Goal: Task Accomplishment & Management: Manage account settings

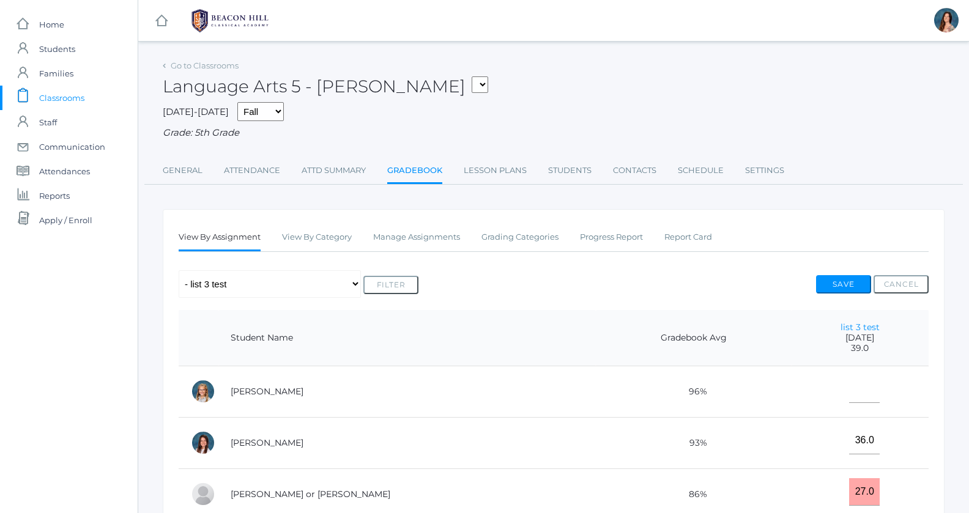
click at [423, 173] on link "Gradebook" at bounding box center [414, 171] width 55 height 26
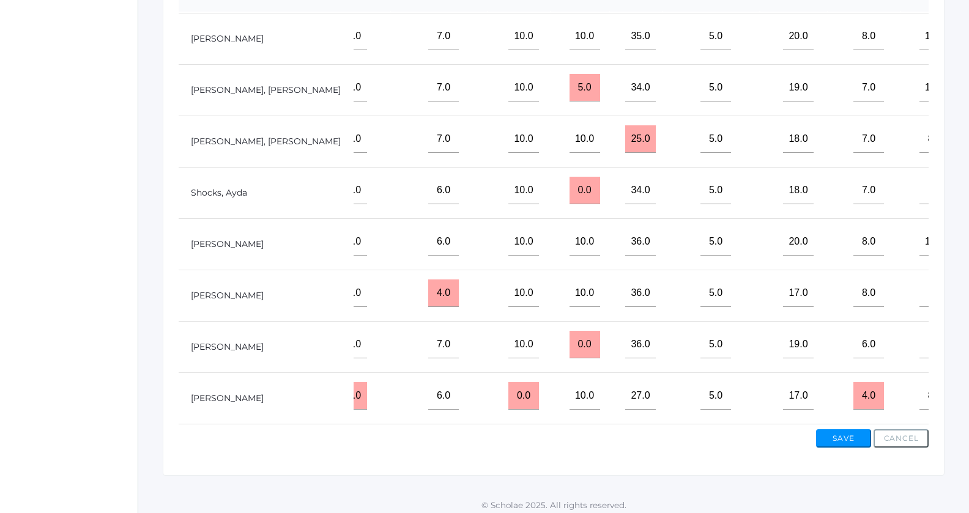
scroll to position [379, 0]
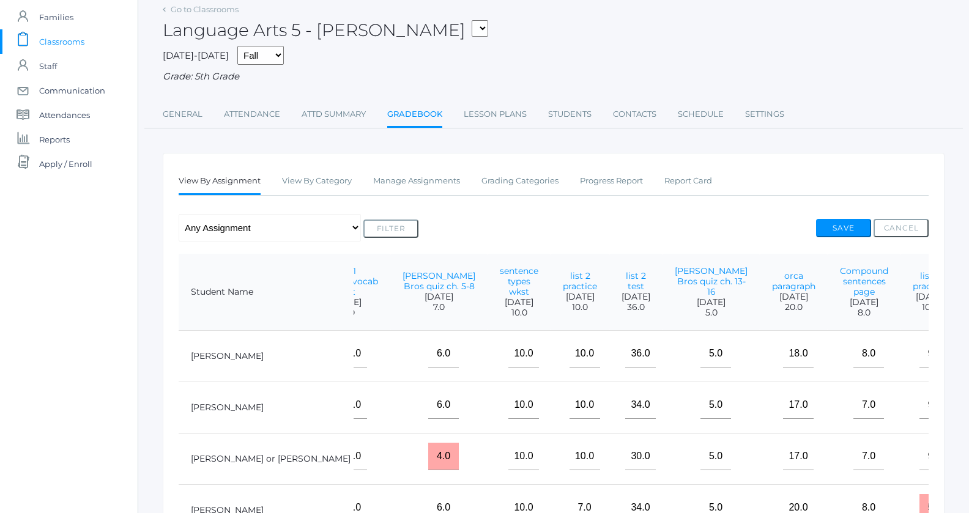
scroll to position [0, 395]
type input"] "24"
click at [830, 220] on button "Save" at bounding box center [843, 228] width 55 height 18
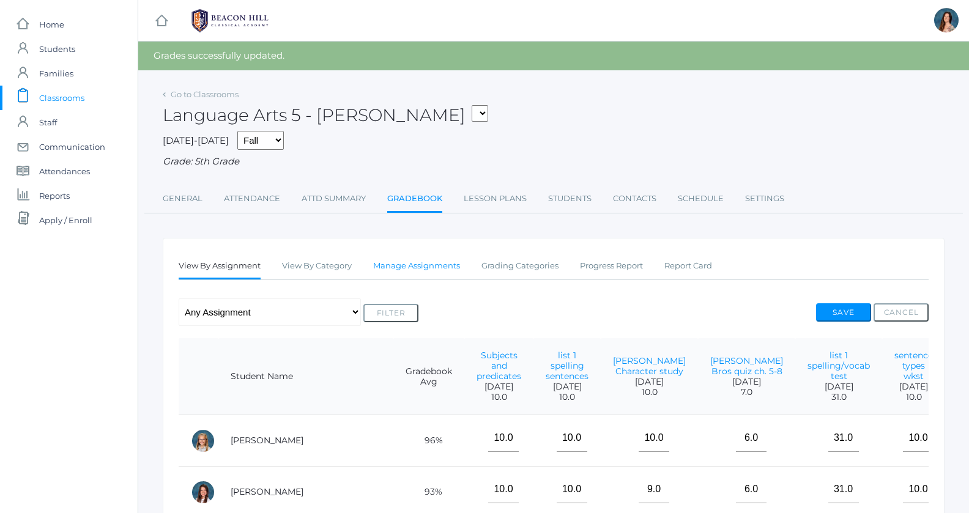
click at [423, 261] on link "Manage Assignments" at bounding box center [416, 266] width 87 height 24
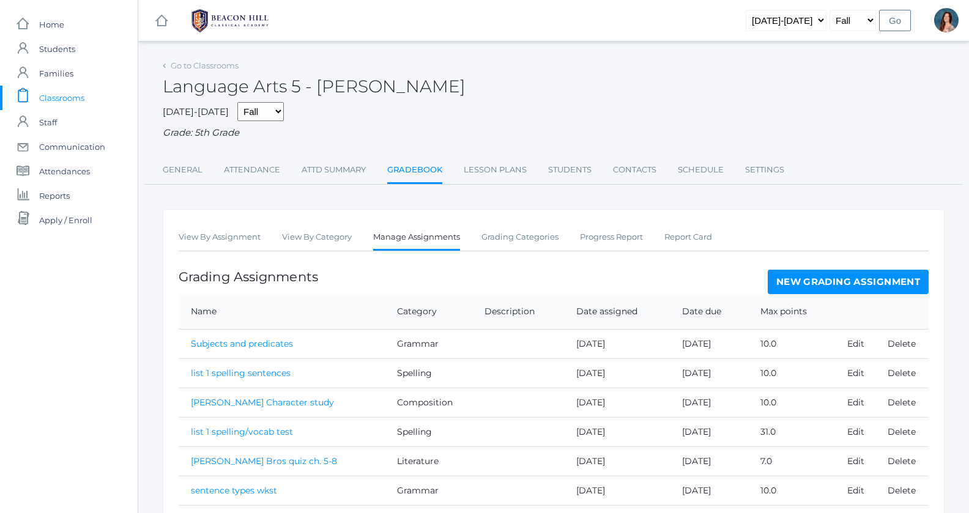
click at [798, 282] on link "New Grading Assignment" at bounding box center [848, 282] width 161 height 24
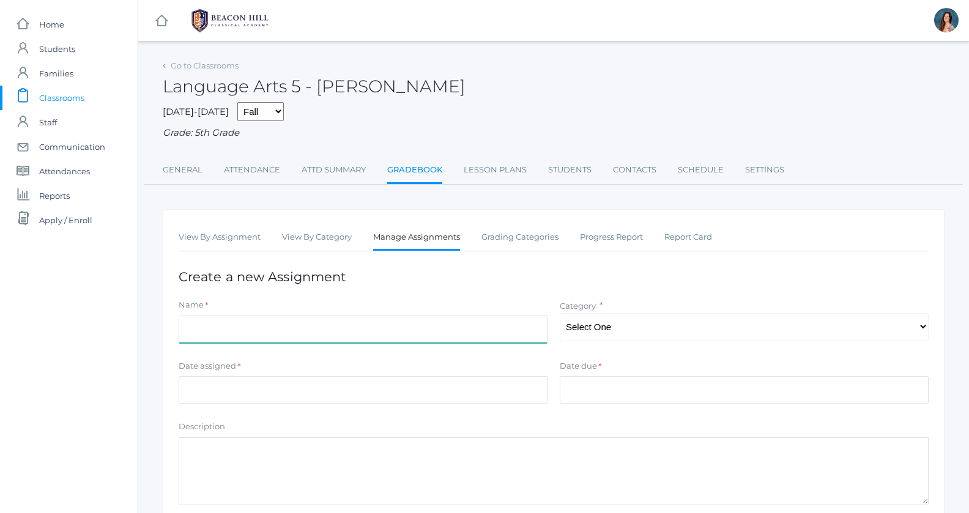
click at [252, 325] on input "Name" at bounding box center [363, 330] width 369 height 28
type input "[PERSON_NAME] Bros quiz ch. 18-20"
select select "1031"
click option "Literature" at bounding box center [0, 0] width 0 height 0
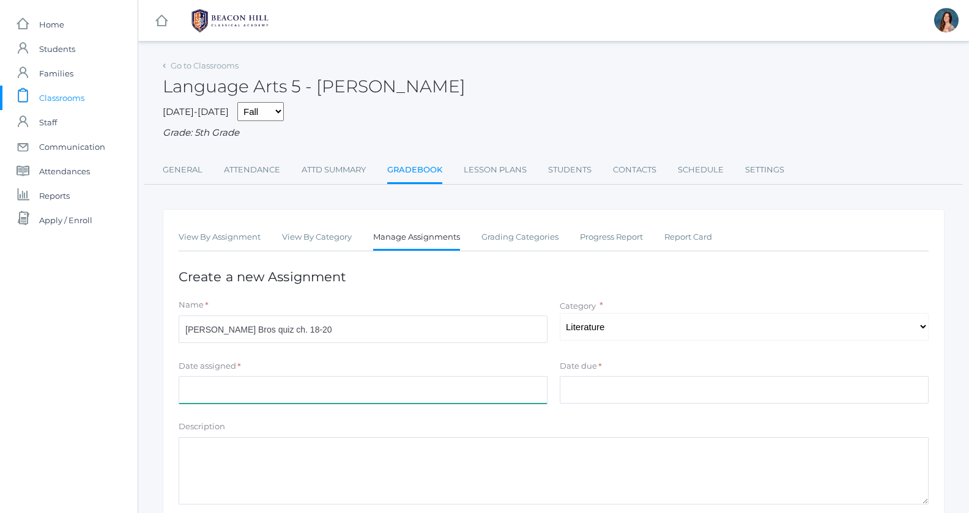
click at [236, 388] on input "Date assigned" at bounding box center [363, 390] width 369 height 28
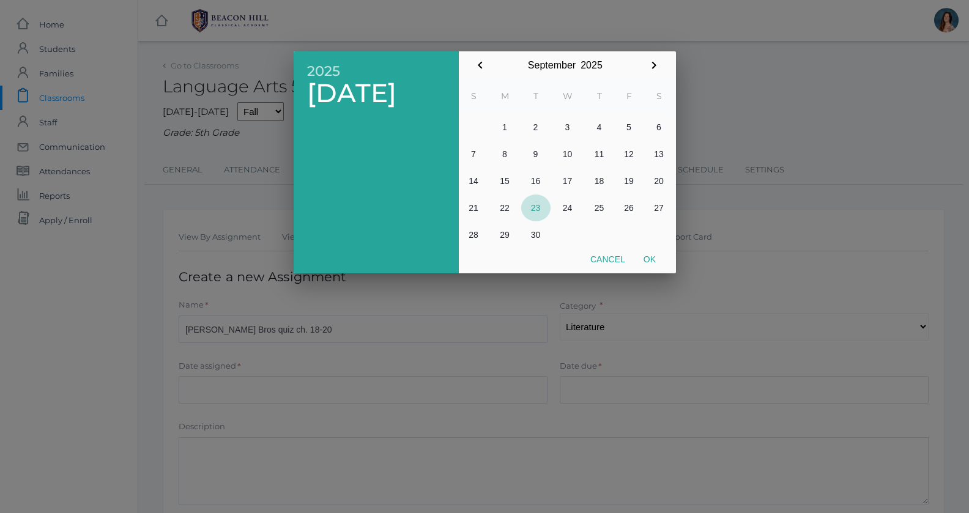
click at [536, 209] on button "23" at bounding box center [535, 208] width 29 height 27
click at [645, 259] on button "Ok" at bounding box center [649, 259] width 31 height 22
type input "2025-09-23"
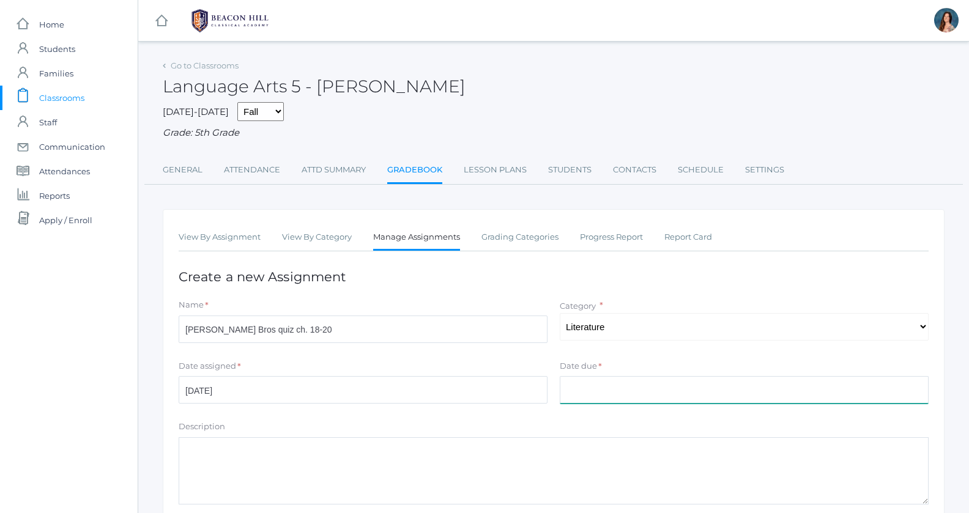
click at [614, 384] on input "Date due" at bounding box center [744, 390] width 369 height 28
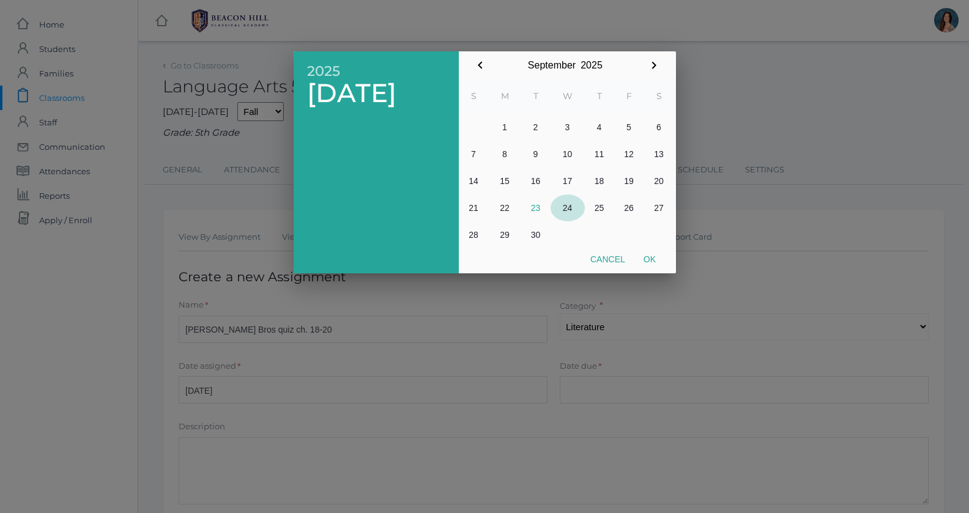
click at [564, 209] on button "24" at bounding box center [568, 208] width 34 height 27
click at [647, 261] on button "Ok" at bounding box center [649, 259] width 31 height 22
type input "[DATE]"
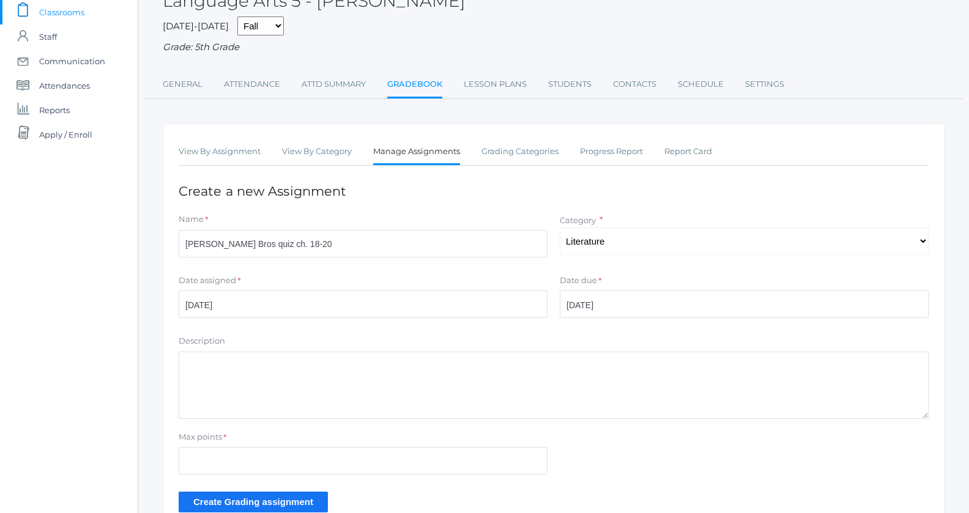
scroll to position [156, 0]
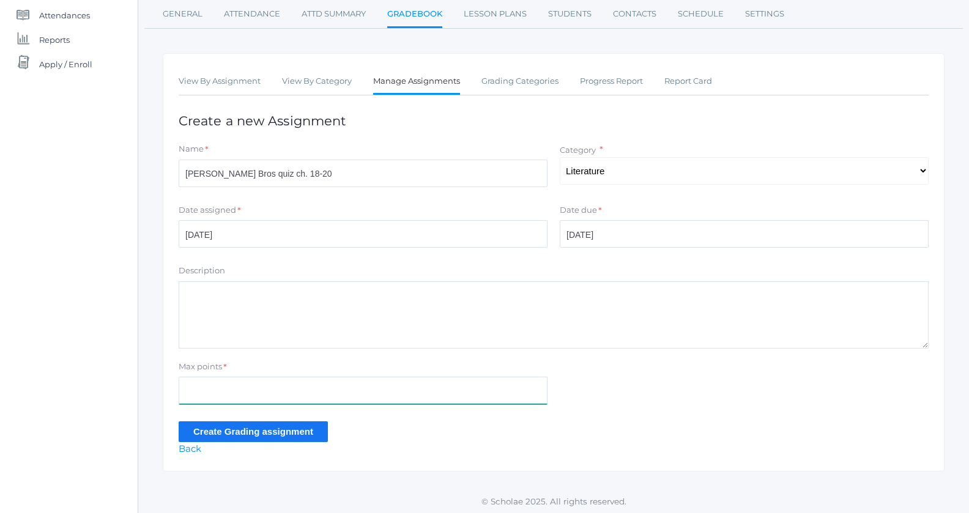
click at [186, 391] on input "Max points" at bounding box center [363, 391] width 369 height 28
type input "5"
click at [200, 423] on input "Create Grading assignment" at bounding box center [253, 432] width 149 height 20
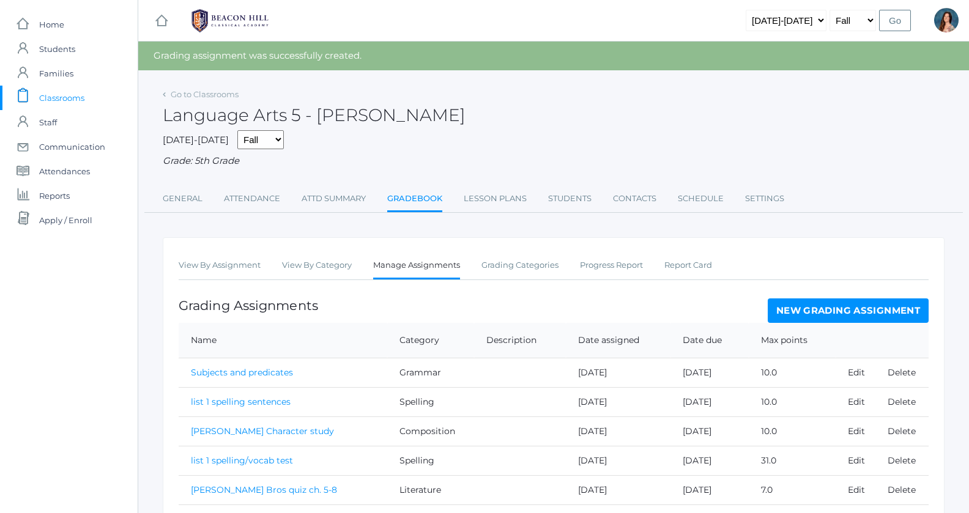
click at [401, 199] on link "Gradebook" at bounding box center [414, 200] width 55 height 26
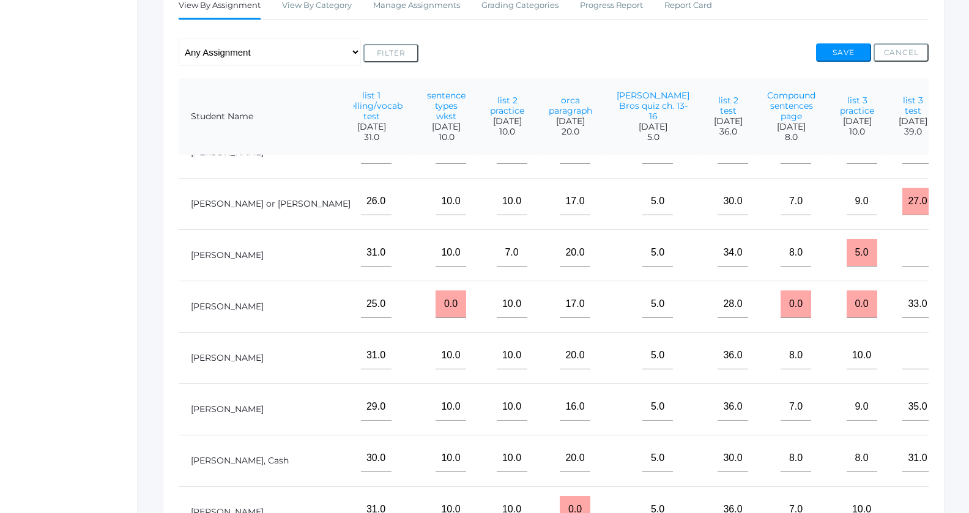
scroll to position [80, 467]
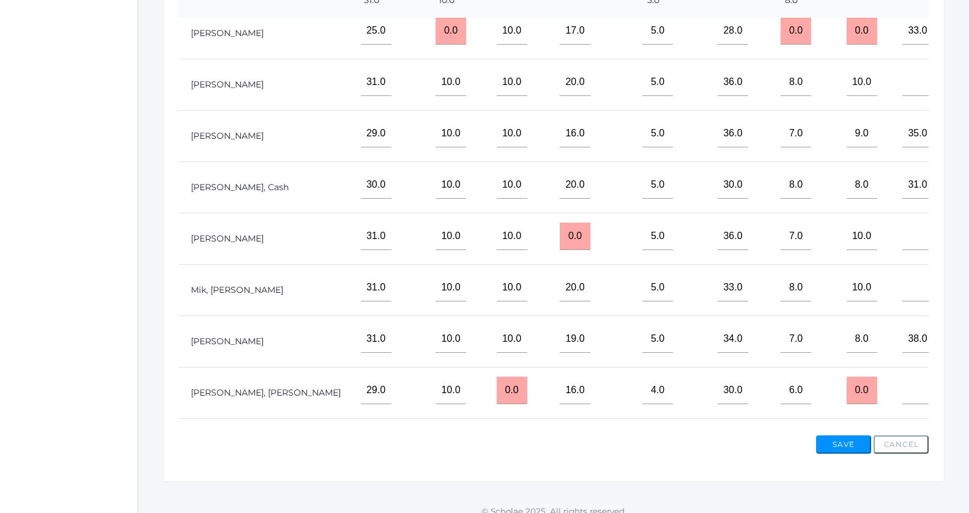
scroll to position [229, 467]
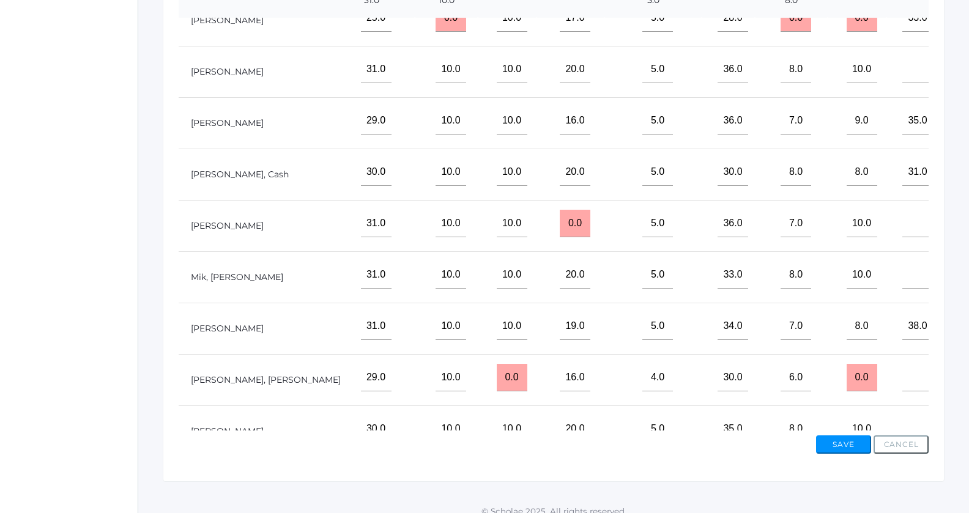
type input"] "5"
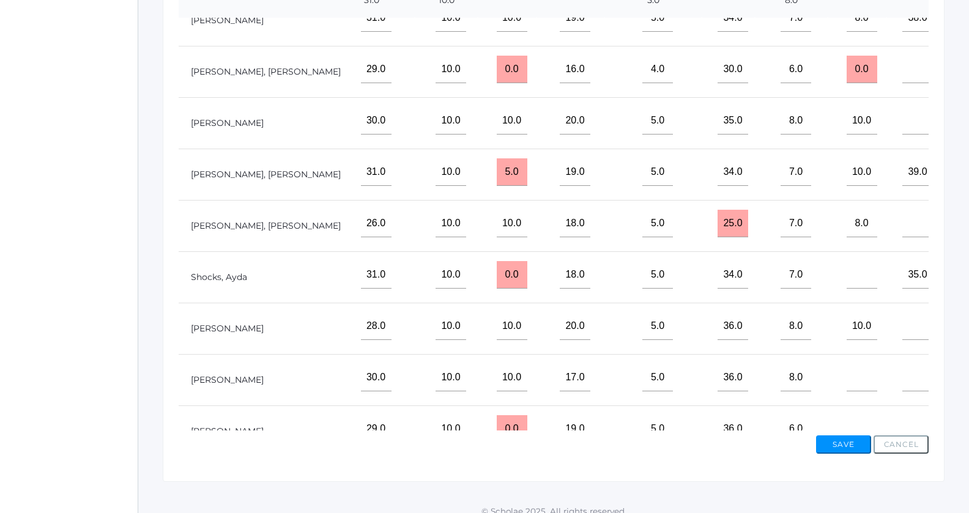
scroll to position [595, 467]
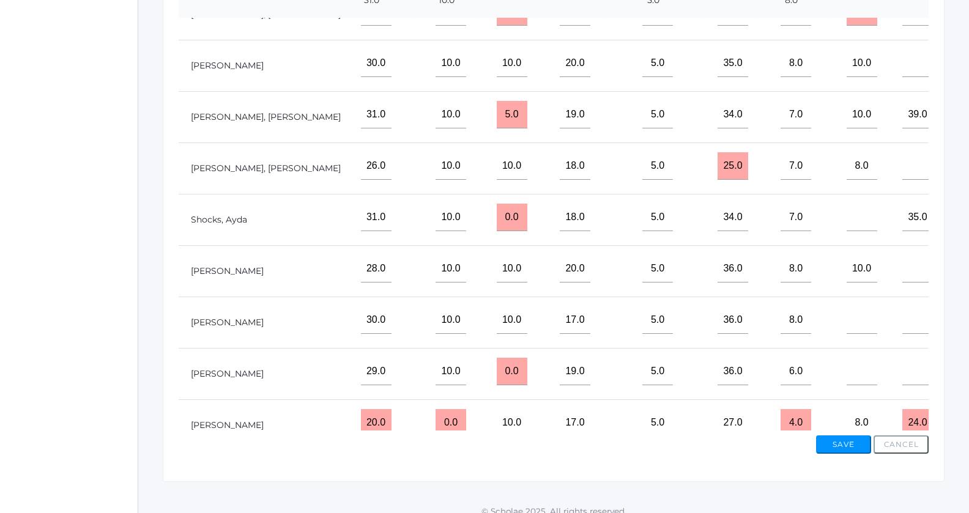
type input"] "5"
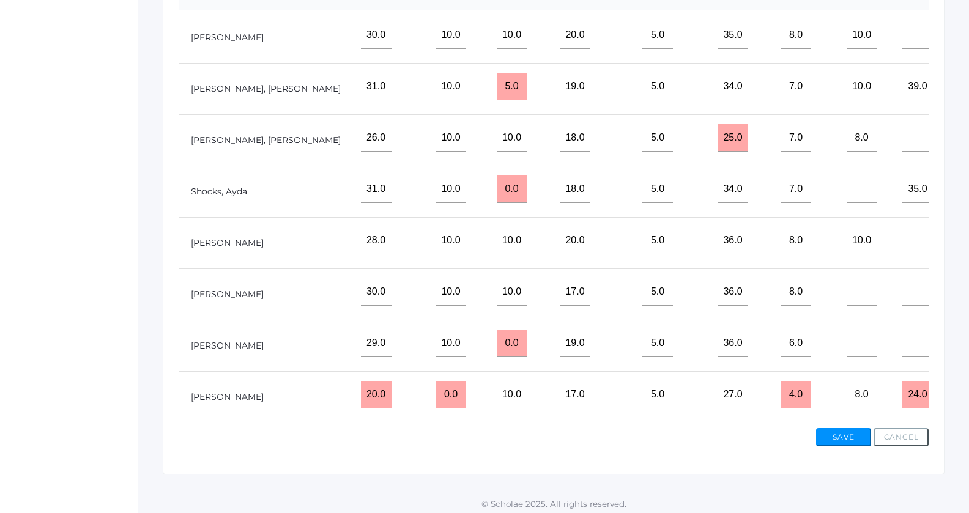
scroll to position [379, 0]
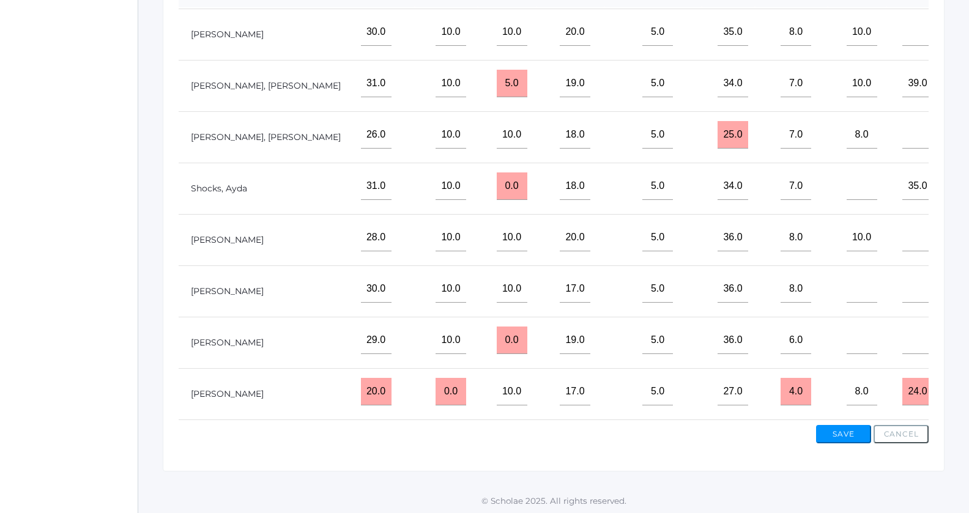
type input"] "5"
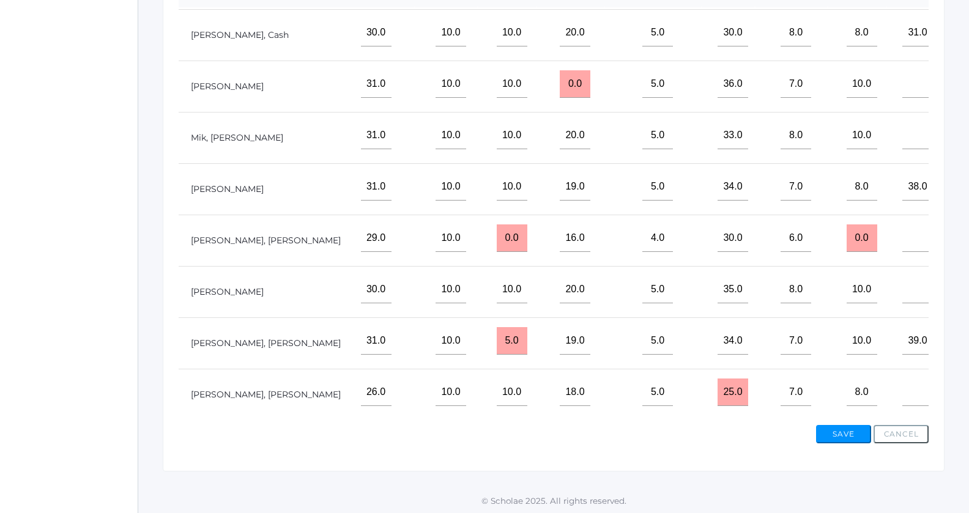
scroll to position [265, 467]
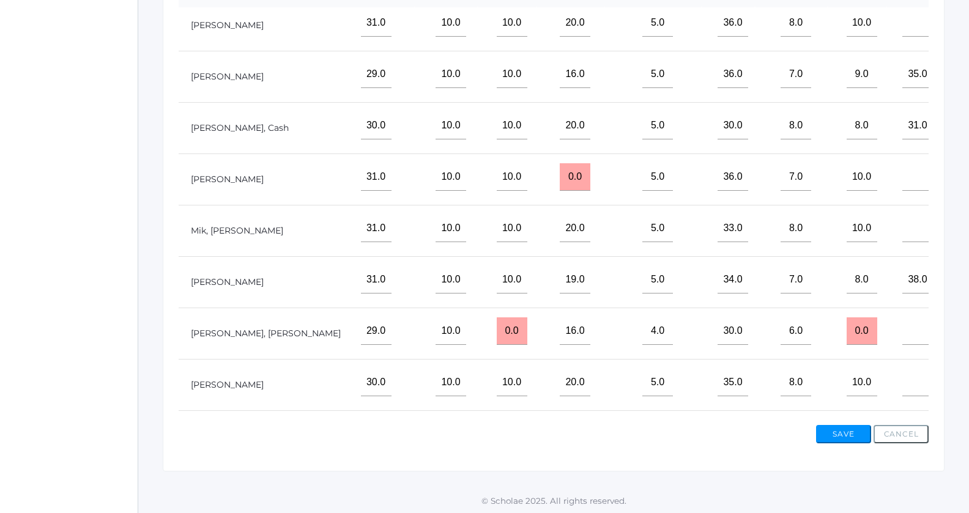
type input"] "5"
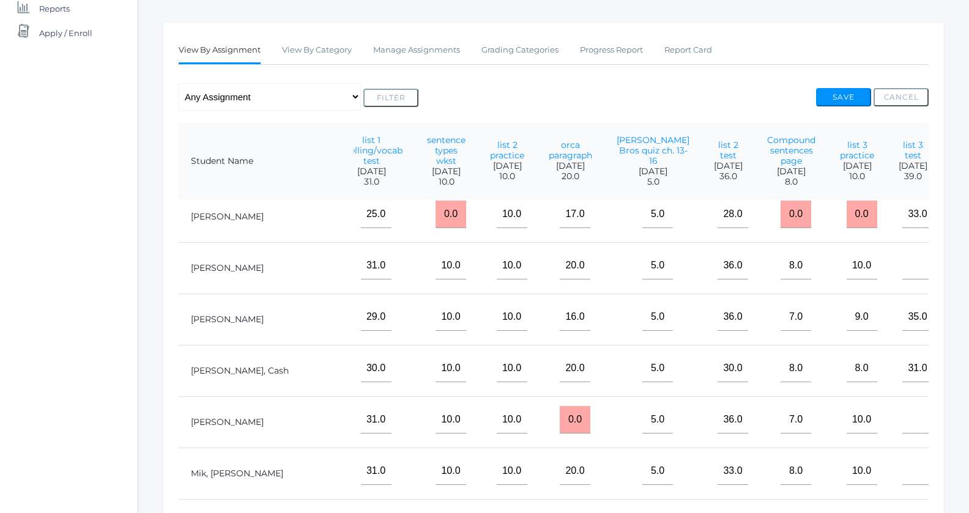
scroll to position [206, 467]
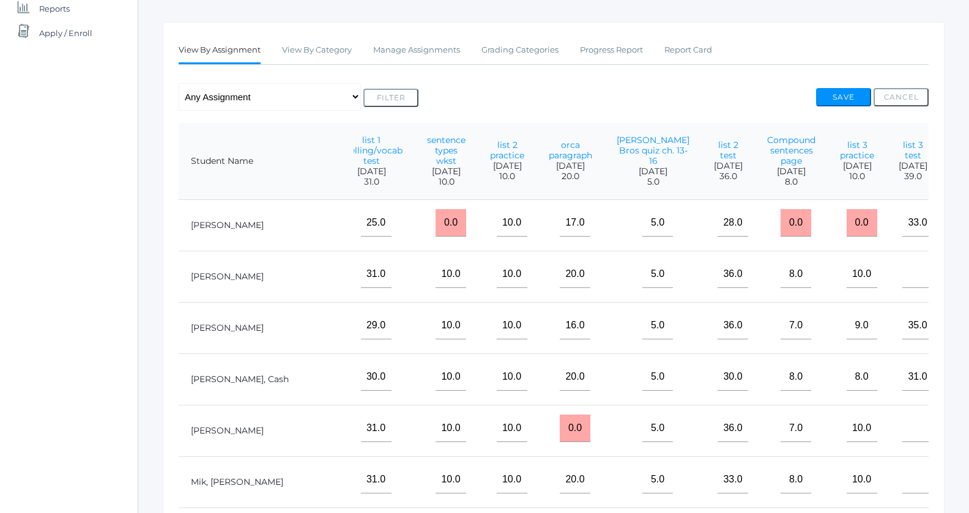
type input"] "5"
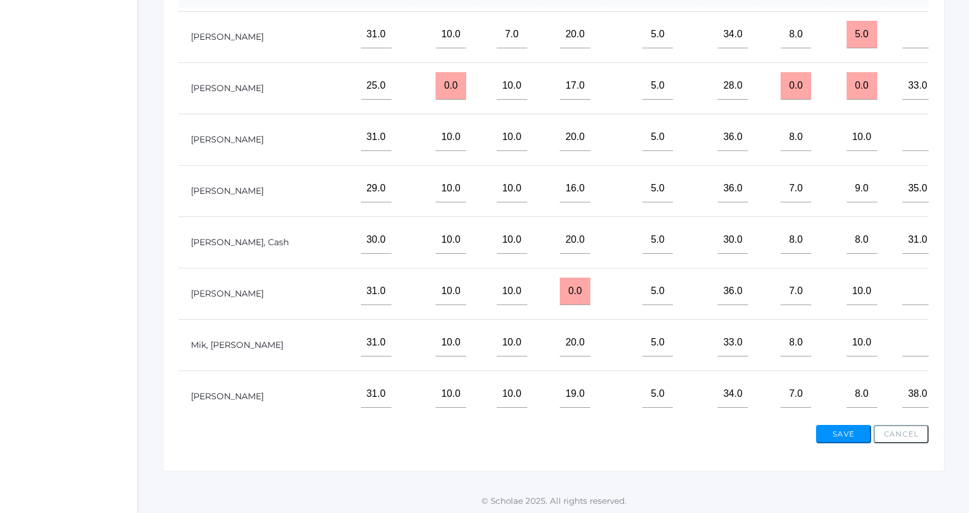
scroll to position [48, 467]
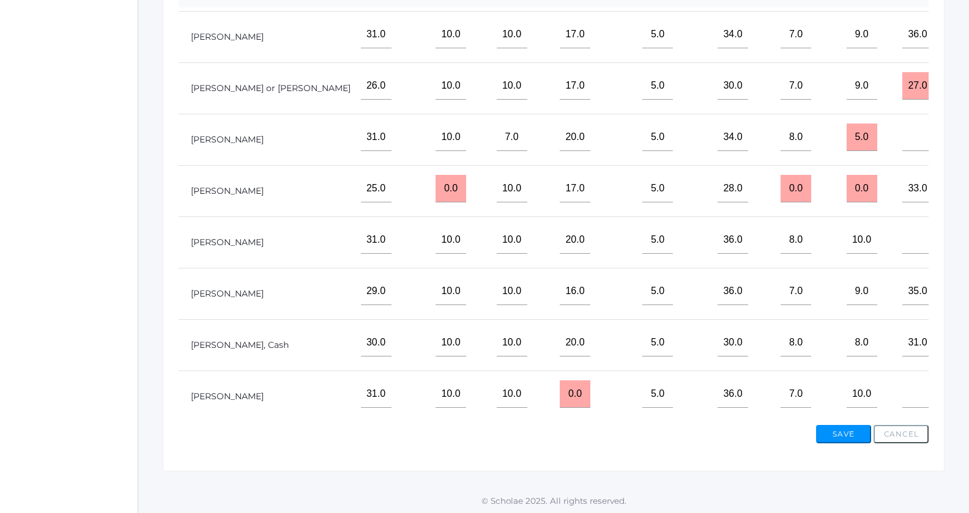
type input"] "4"
click at [834, 428] on button "Save" at bounding box center [843, 434] width 55 height 18
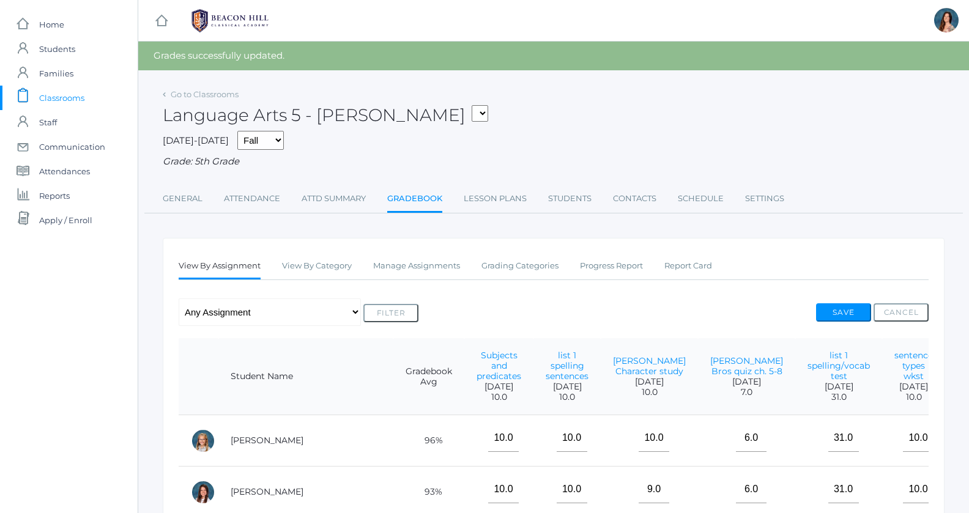
click at [472, 105] on select "05ART - Art 5 Salazar 05CITIZEN - Citizenship and Stewardship 5 Salazar 05CITIZ…" at bounding box center [480, 113] width 17 height 17
select select "1966"
click option "05SOCS - Social Studies 5 [PERSON_NAME]" at bounding box center [0, 0] width 0 height 0
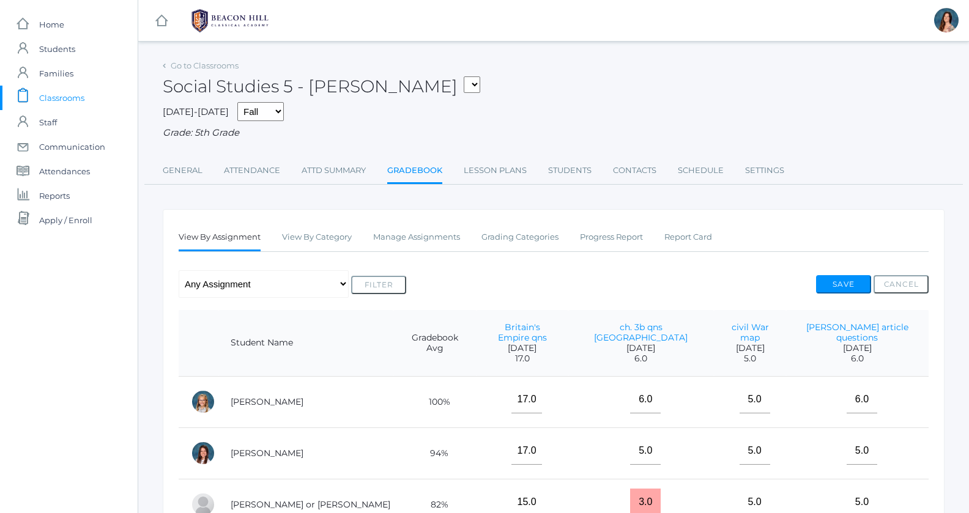
click at [409, 169] on link "Gradebook" at bounding box center [414, 171] width 55 height 26
click at [406, 239] on link "Manage Assignments" at bounding box center [416, 237] width 87 height 24
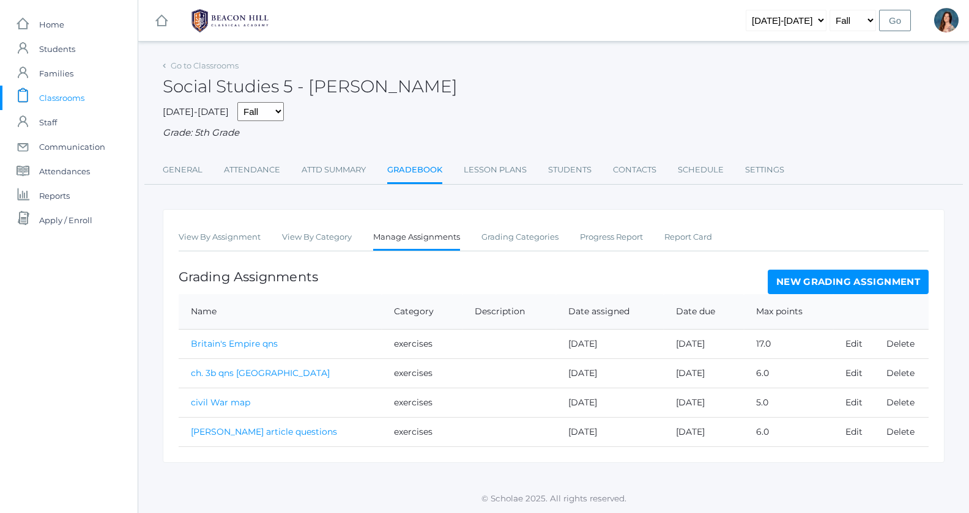
click at [789, 285] on link "New Grading Assignment" at bounding box center [848, 282] width 161 height 24
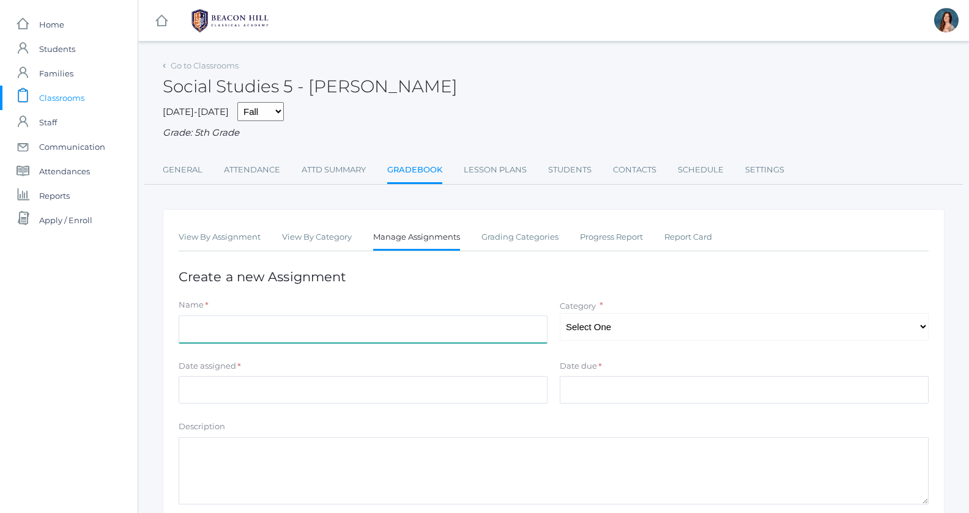
click at [354, 319] on input "Name" at bounding box center [363, 330] width 369 height 28
click at [214, 328] on input "Reconsruction Qns" at bounding box center [363, 330] width 369 height 28
type input "Reconstruction Qns"
select select "1049"
click option "exercises" at bounding box center [0, 0] width 0 height 0
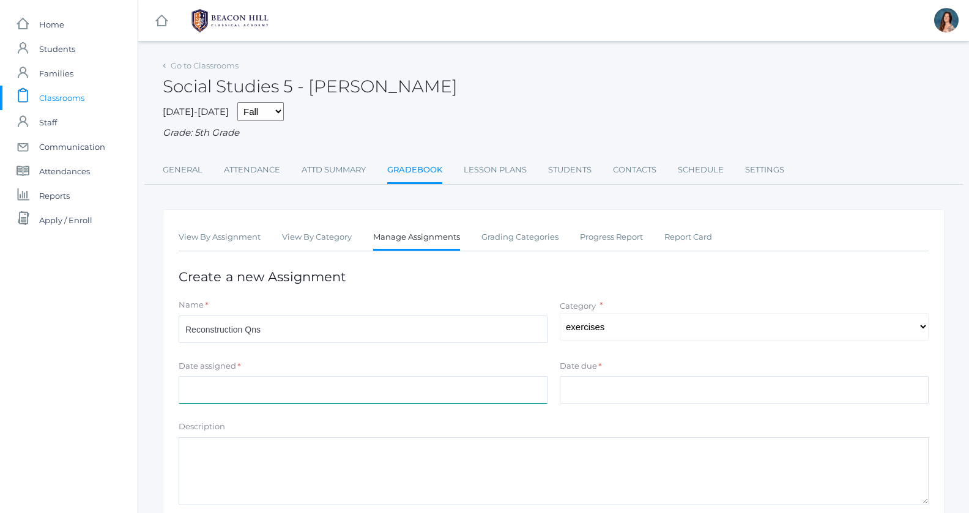
click at [239, 385] on input "Date assigned" at bounding box center [363, 390] width 369 height 28
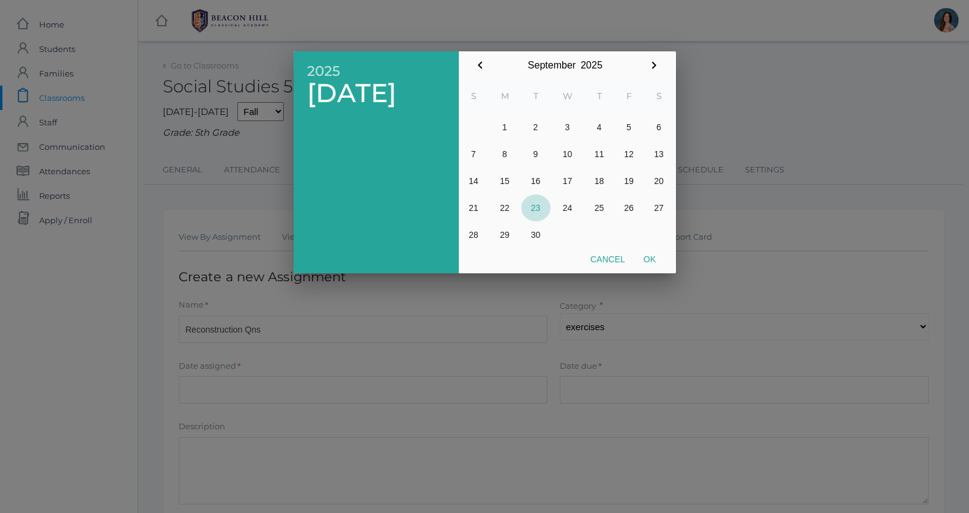
click at [538, 209] on button "23" at bounding box center [535, 208] width 29 height 27
click at [652, 253] on button "Ok" at bounding box center [649, 259] width 31 height 22
type input "[DATE]"
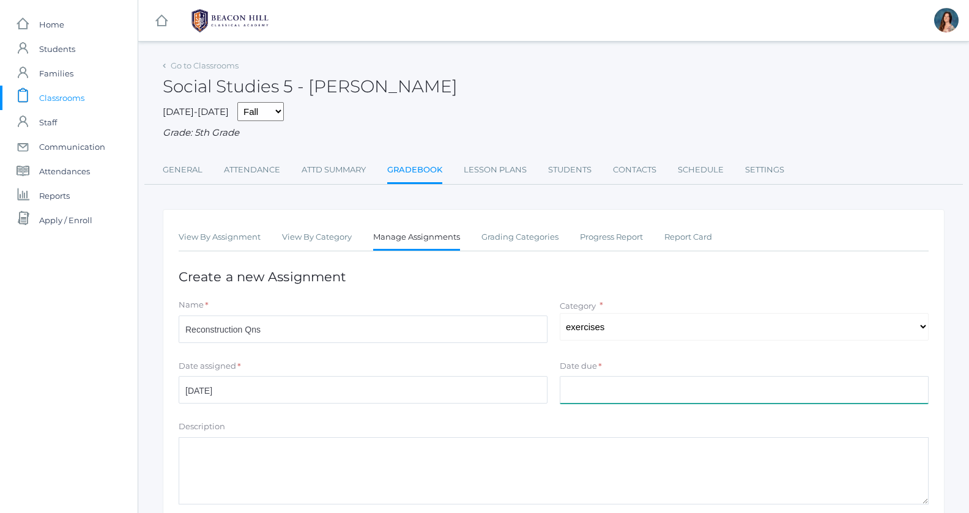
click at [570, 388] on input "Date due" at bounding box center [744, 390] width 369 height 28
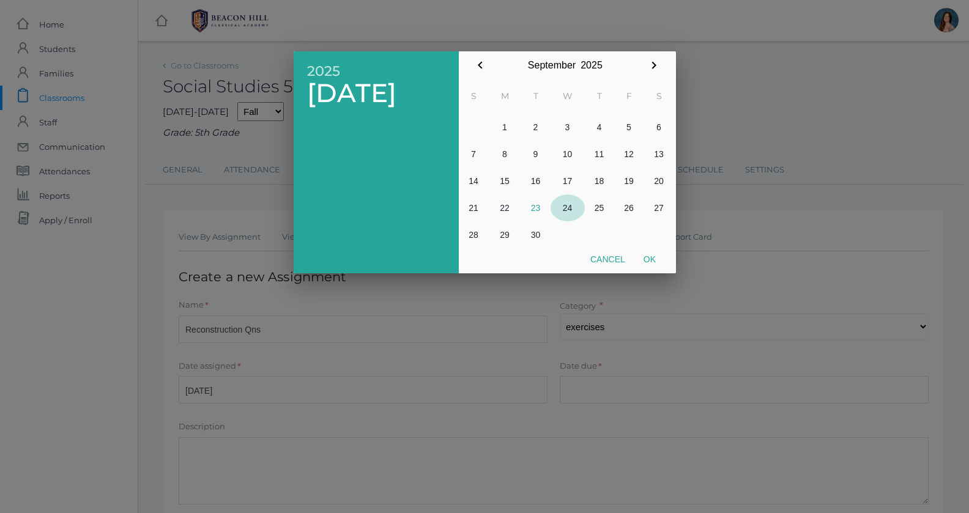
click at [561, 207] on button "24" at bounding box center [568, 208] width 34 height 27
click at [652, 267] on button "Ok" at bounding box center [649, 259] width 31 height 22
type input "[DATE]"
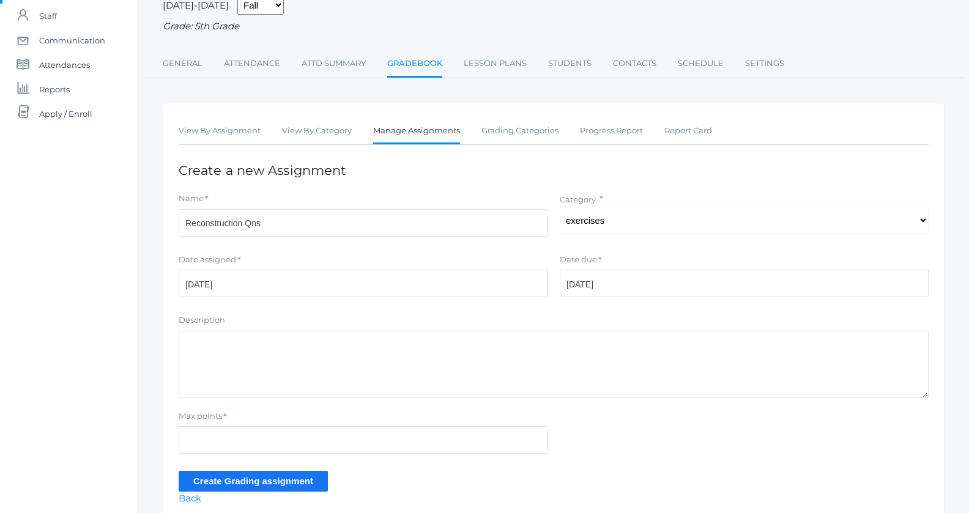
scroll to position [156, 0]
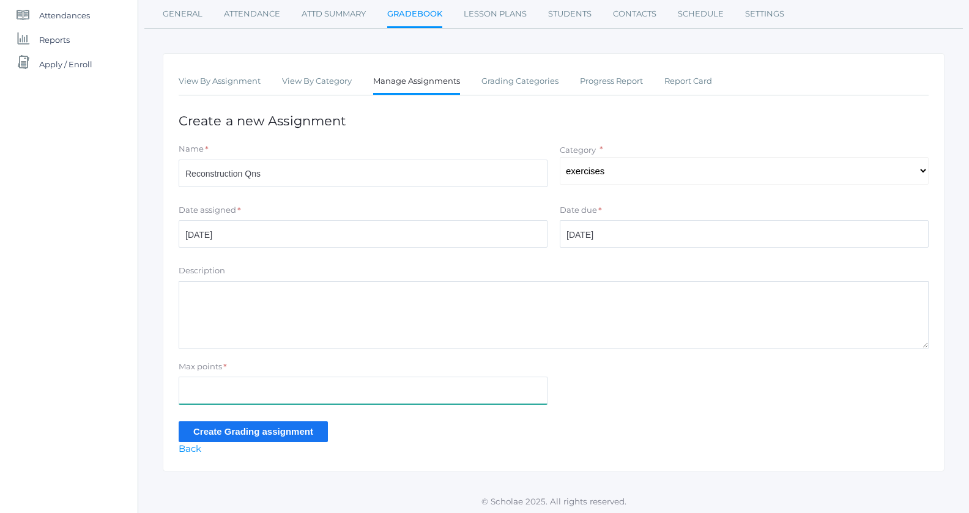
click at [196, 382] on input "Max points" at bounding box center [363, 391] width 369 height 28
type input "9"
click at [204, 425] on input "Create Grading assignment" at bounding box center [253, 432] width 149 height 20
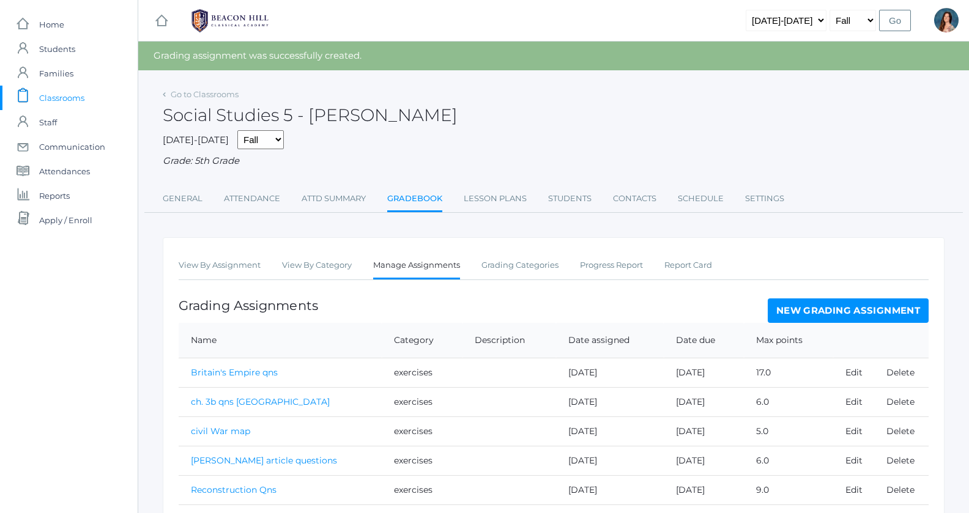
scroll to position [48, 0]
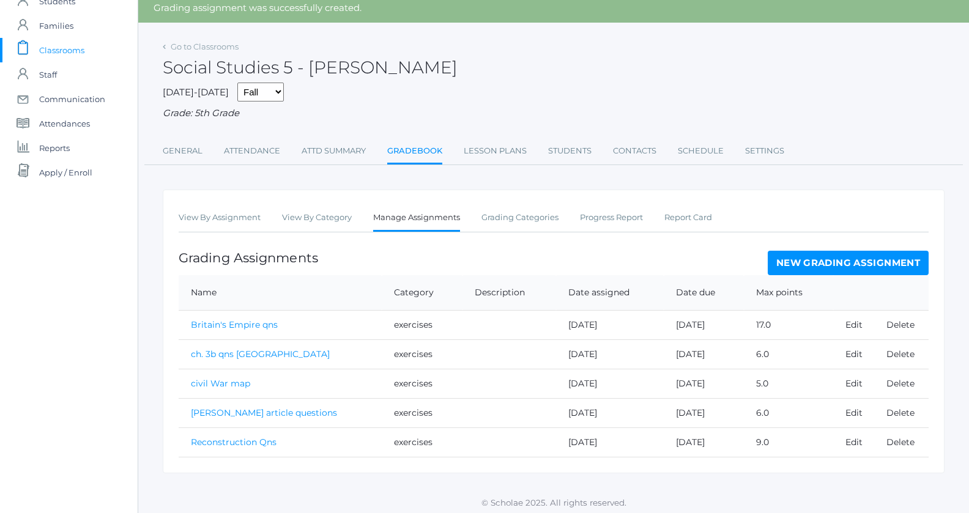
click at [229, 441] on link "Reconstruction Qns" at bounding box center [234, 442] width 86 height 11
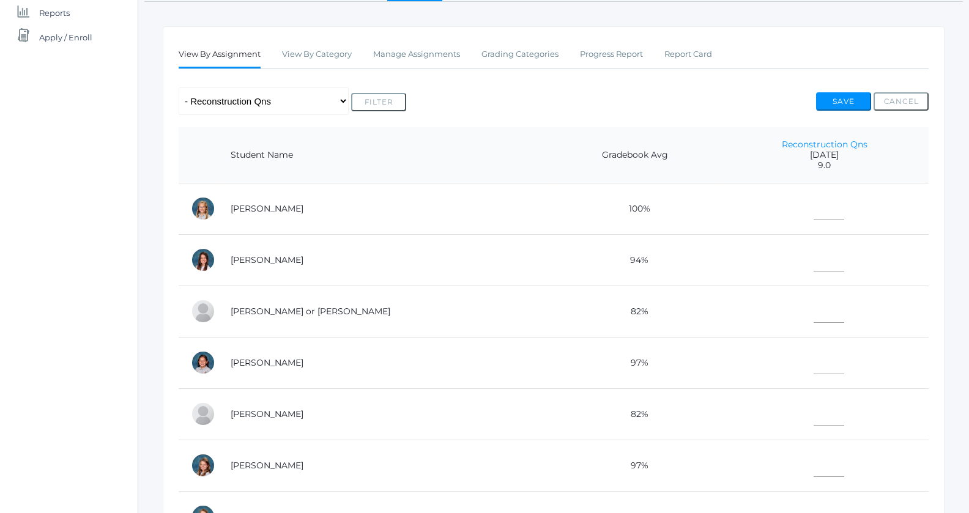
scroll to position [191, 0]
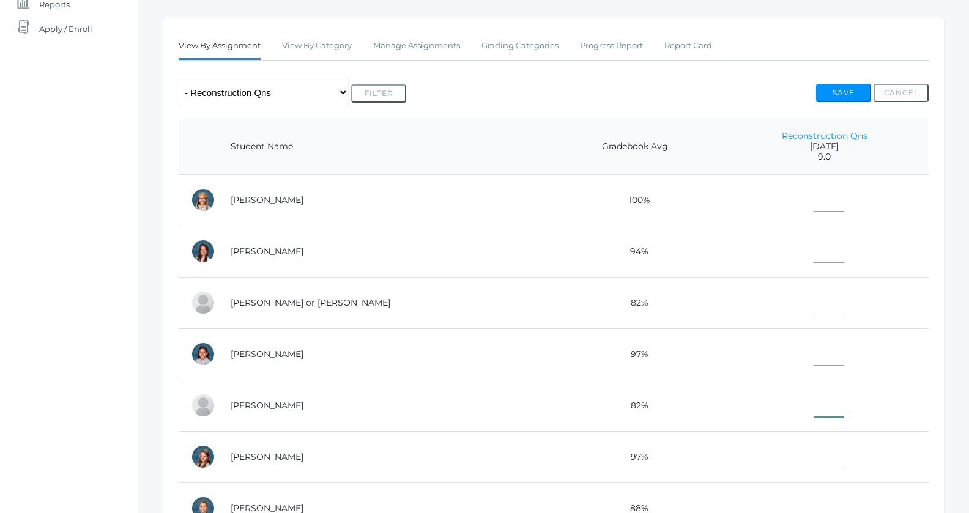
click at [814, 406] on input"] "text" at bounding box center [829, 404] width 31 height 28
type input"] "8"
click at [814, 295] on input"] "text" at bounding box center [829, 301] width 31 height 28
type input"] "8"
click at [814, 256] on input"] "text" at bounding box center [829, 250] width 31 height 28
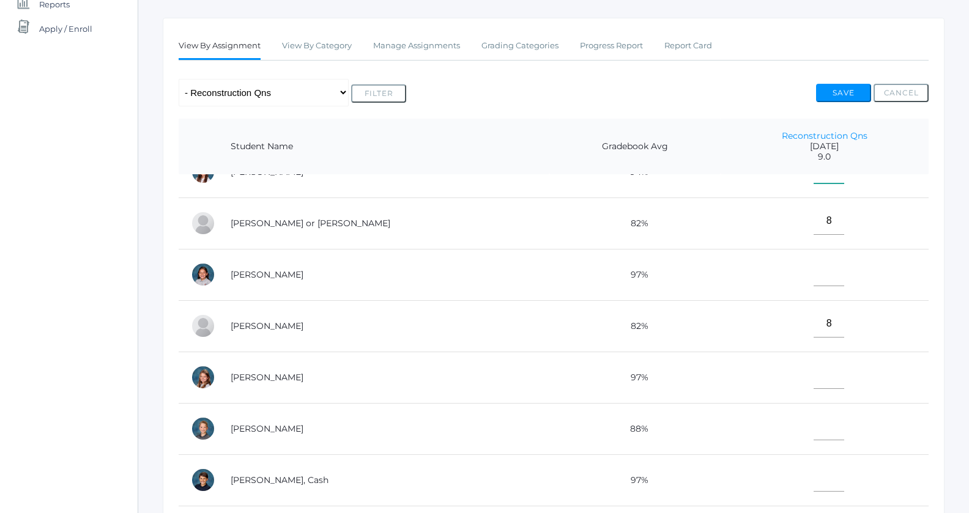
scroll to position [137, 0]
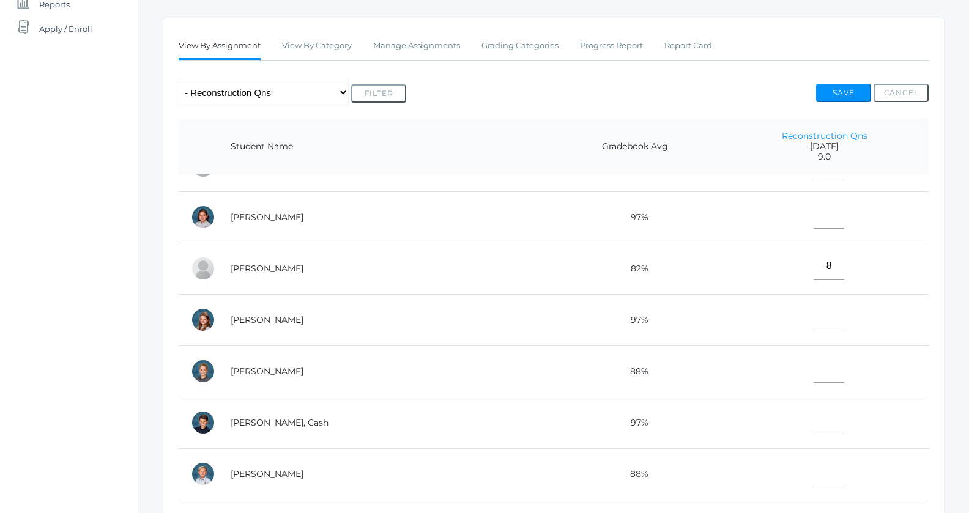
type input"] "9"
click at [814, 363] on input"] "text" at bounding box center [829, 369] width 31 height 28
type input"] "9"
click at [814, 411] on input"] "text" at bounding box center [829, 421] width 31 height 28
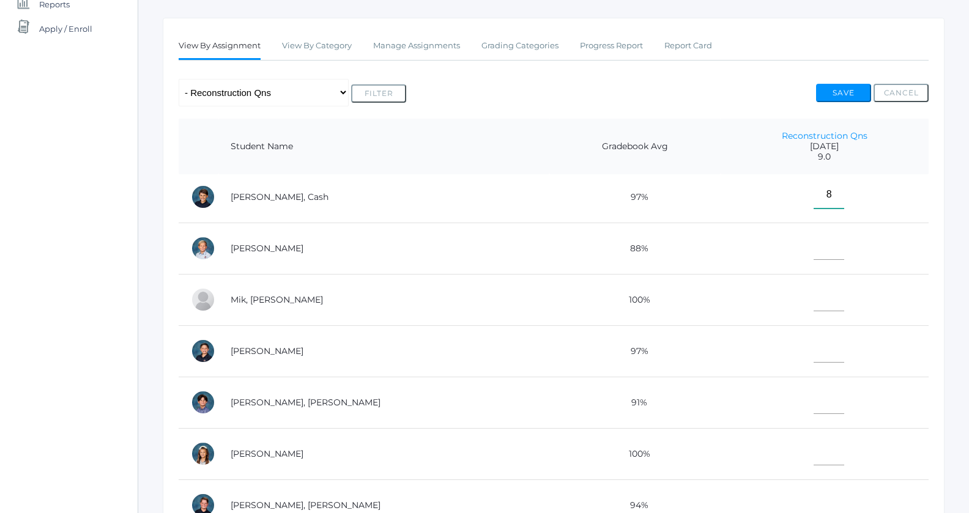
scroll to position [366, 0]
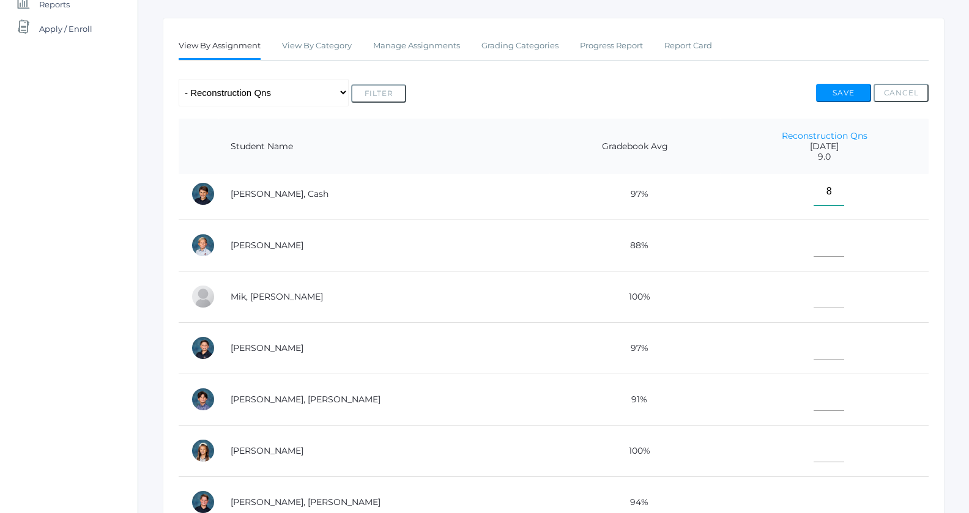
type input"] "8"
click at [809, 356] on td at bounding box center [825, 347] width 208 height 51
click at [814, 346] on input"] "text" at bounding box center [829, 346] width 31 height 28
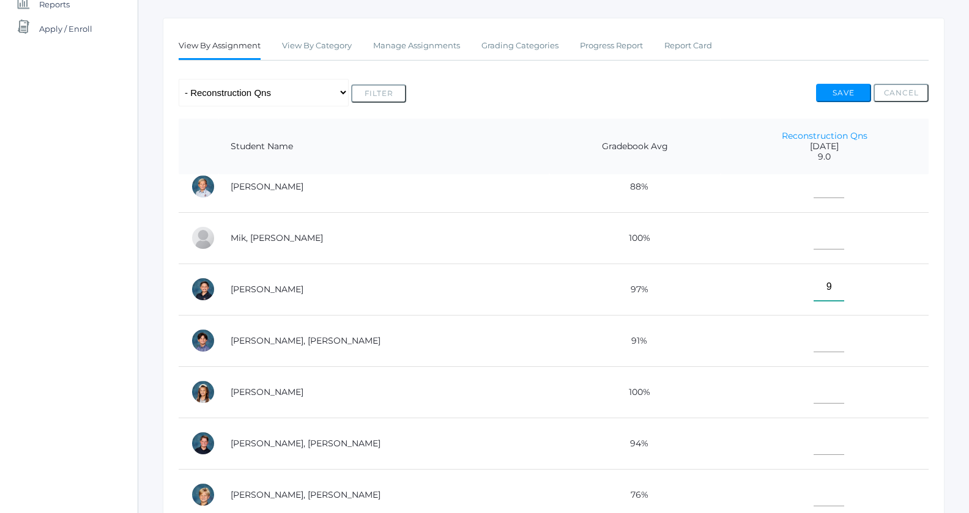
scroll to position [434, 0]
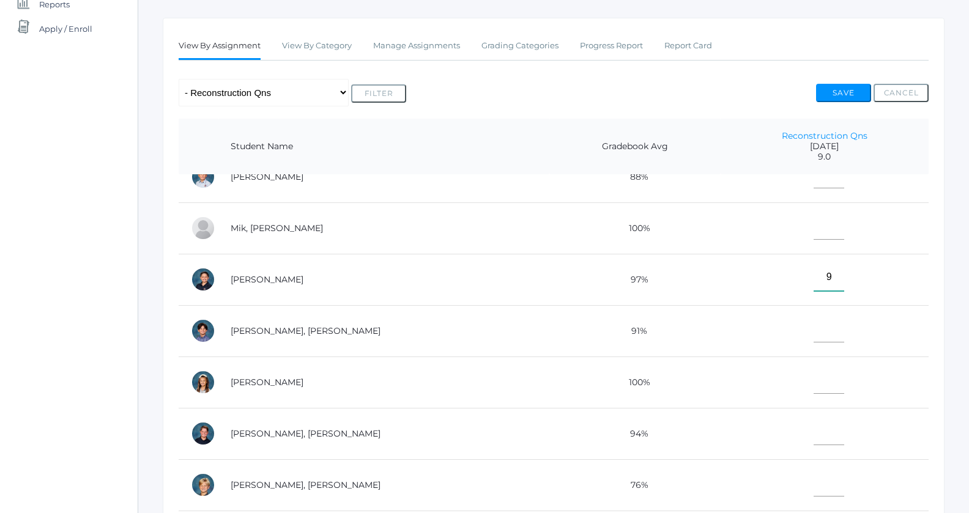
type input"] "9"
click at [814, 433] on input"] "text" at bounding box center [829, 432] width 31 height 28
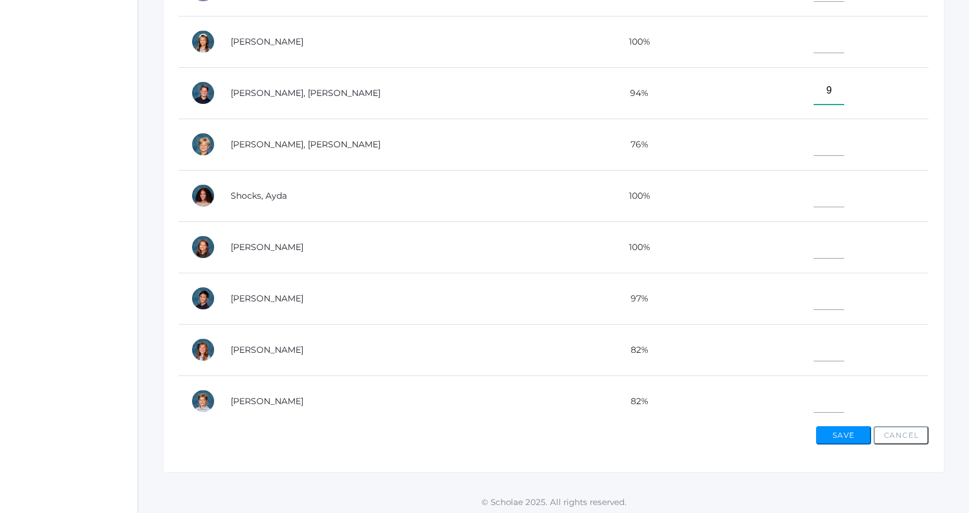
scroll to position [379, 0]
type input"] "9"
click at [814, 391] on input"] "text" at bounding box center [829, 398] width 31 height 28
type input"] "8"
click at [830, 432] on button "Save" at bounding box center [843, 434] width 55 height 18
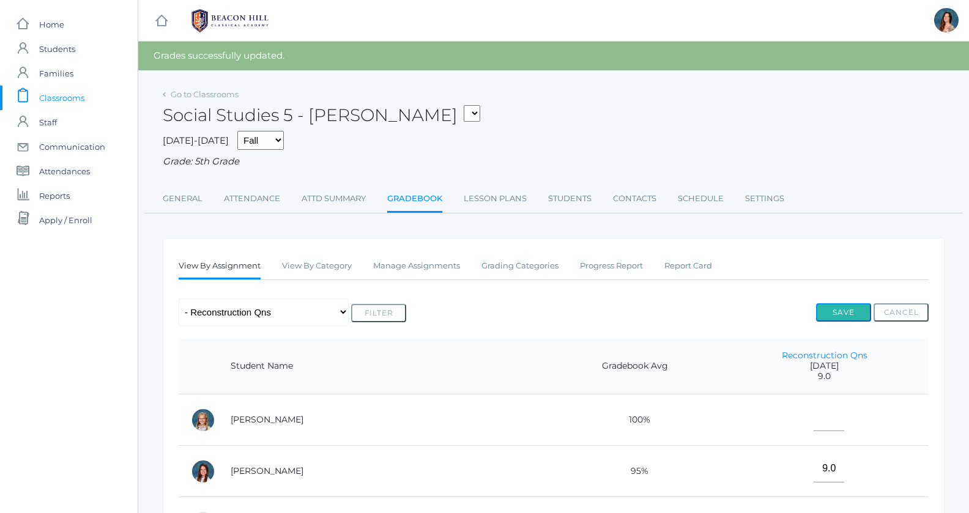
click at [828, 309] on button "Save" at bounding box center [843, 312] width 55 height 18
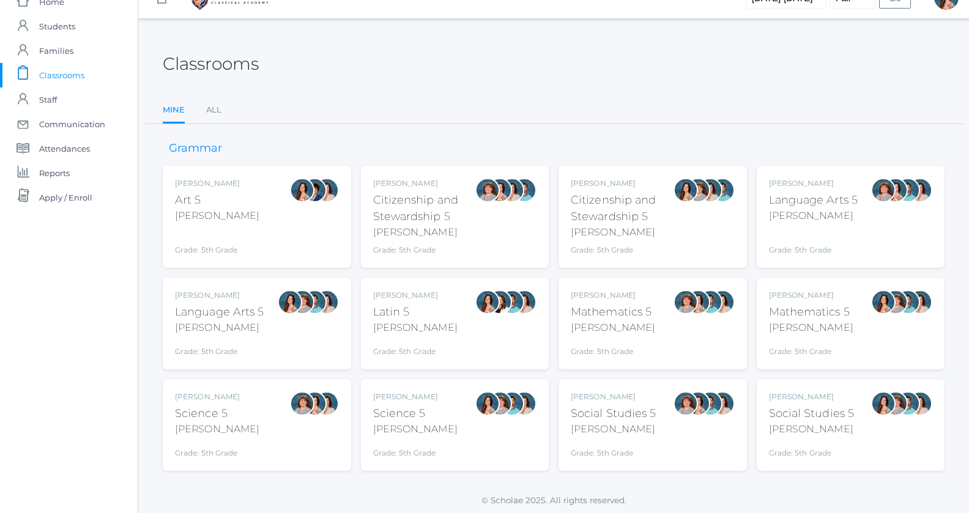
scroll to position [24, 0]
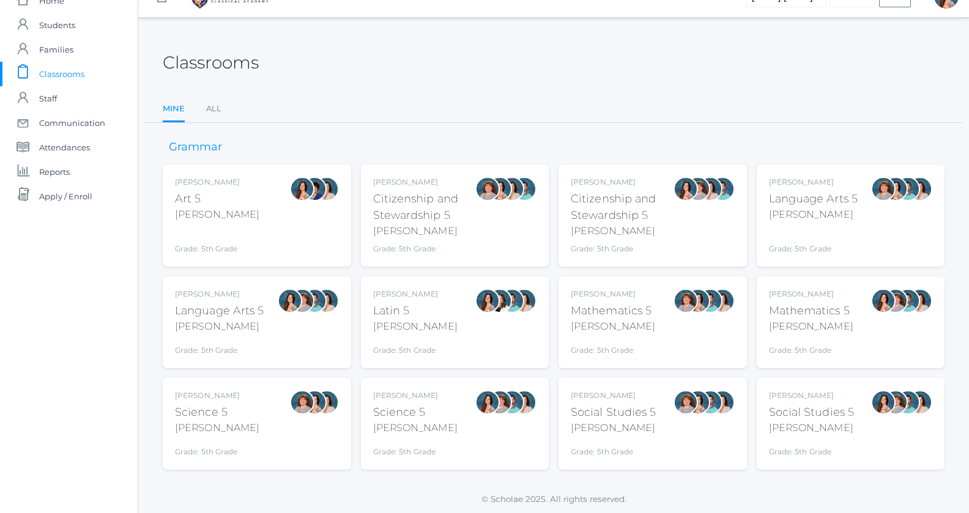
click at [253, 327] on div "Salazar" at bounding box center [219, 326] width 89 height 15
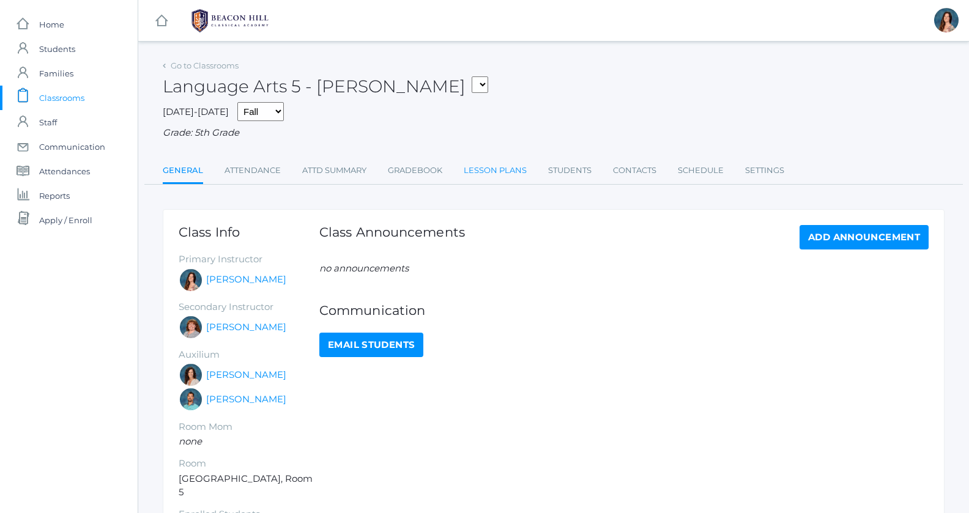
click at [480, 173] on link "Lesson Plans" at bounding box center [495, 170] width 63 height 24
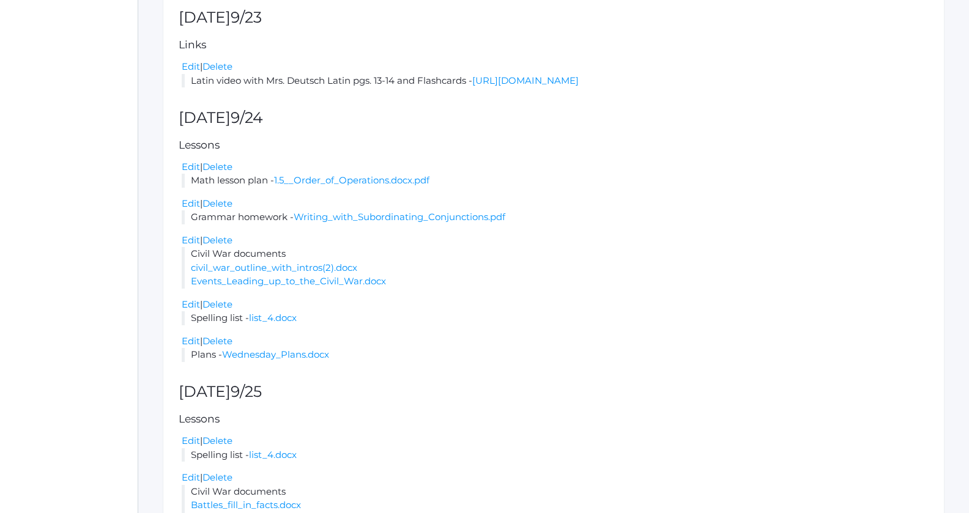
scroll to position [686, 0]
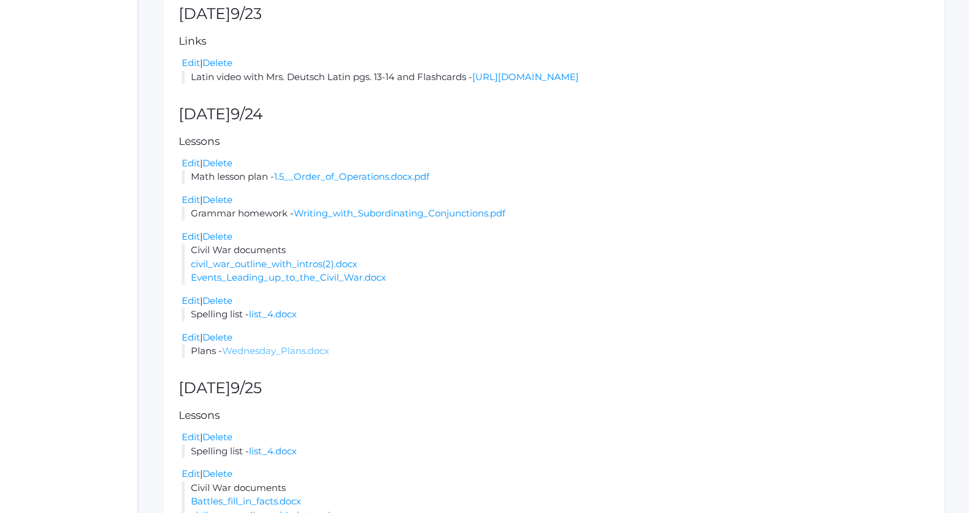
click at [289, 357] on link "Wednesday_Plans.docx" at bounding box center [275, 351] width 107 height 12
click at [275, 320] on link "list_4.docx" at bounding box center [273, 314] width 48 height 12
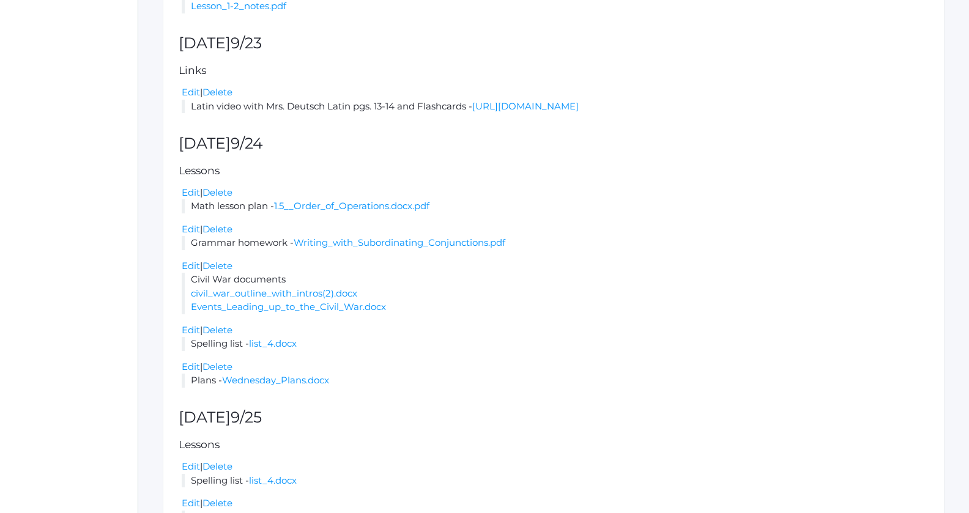
scroll to position [651, 0]
